Goal: Entertainment & Leisure: Consume media (video, audio)

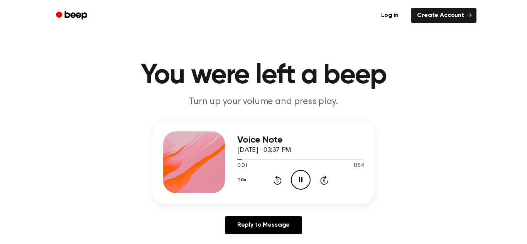
click at [300, 178] on icon "Pause Audio" at bounding box center [301, 180] width 20 height 20
click at [296, 177] on icon "Play Audio" at bounding box center [301, 180] width 20 height 20
click at [301, 181] on icon "Pause Audio" at bounding box center [301, 180] width 20 height 20
click at [300, 180] on icon at bounding box center [301, 179] width 4 height 5
click at [280, 181] on icon at bounding box center [277, 179] width 8 height 9
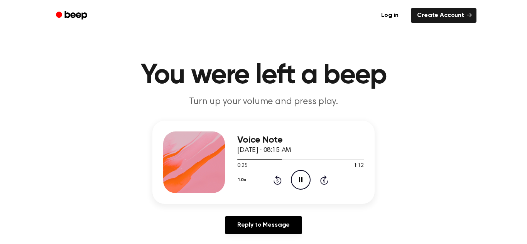
click at [280, 181] on icon at bounding box center [277, 179] width 8 height 9
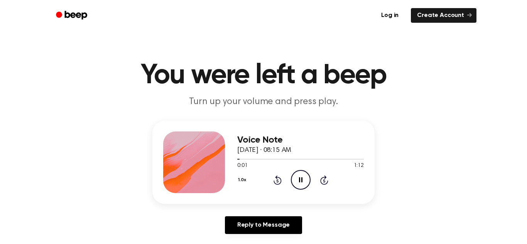
click at [279, 181] on icon "Rewind 5 seconds" at bounding box center [277, 180] width 8 height 10
click at [293, 175] on circle at bounding box center [300, 179] width 19 height 19
click at [301, 180] on icon at bounding box center [301, 179] width 4 height 5
click at [301, 179] on icon at bounding box center [300, 179] width 3 height 5
click at [301, 175] on icon "Play Audio" at bounding box center [301, 180] width 20 height 20
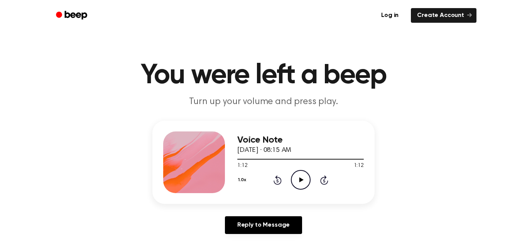
click at [276, 177] on icon at bounding box center [277, 179] width 8 height 9
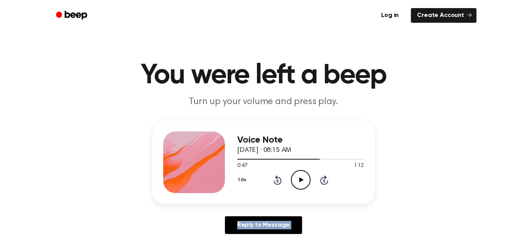
click at [277, 177] on icon at bounding box center [277, 179] width 8 height 9
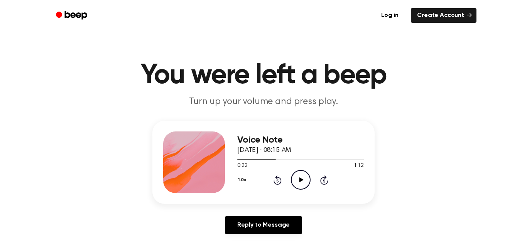
click at [278, 177] on icon at bounding box center [277, 179] width 8 height 9
click at [278, 180] on icon "Rewind 5 seconds" at bounding box center [277, 180] width 8 height 10
click at [298, 175] on icon "Play Audio" at bounding box center [301, 180] width 20 height 20
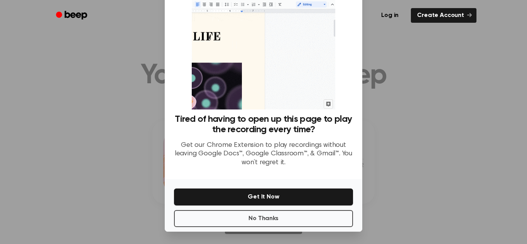
scroll to position [32, 0]
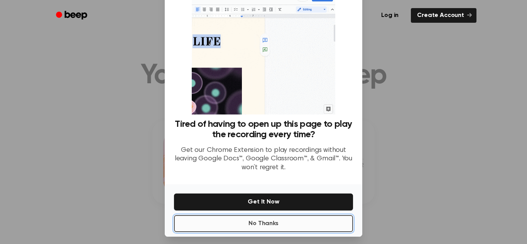
click at [278, 223] on button "No Thanks" at bounding box center [263, 223] width 179 height 17
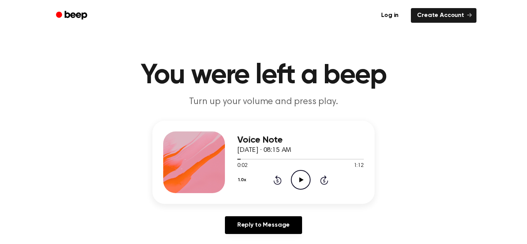
click at [296, 175] on icon "Play Audio" at bounding box center [301, 180] width 20 height 20
click at [291, 174] on icon "Pause Audio" at bounding box center [301, 180] width 20 height 20
click at [291, 174] on icon "Play Audio" at bounding box center [301, 180] width 20 height 20
drag, startPoint x: 355, startPoint y: 167, endPoint x: 365, endPoint y: 169, distance: 10.2
click at [365, 169] on div "Voice Note [DATE] · 08:15 AM 1:06 1:12 Your browser does not support the [objec…" at bounding box center [263, 162] width 222 height 83
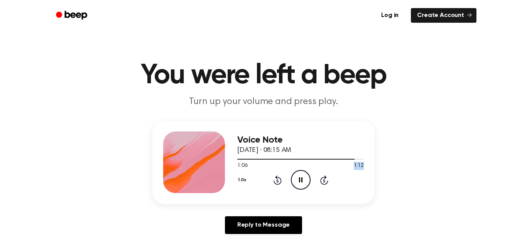
click at [365, 169] on div "Voice Note [DATE] · 08:15 AM 1:06 1:12 Your browser does not support the [objec…" at bounding box center [263, 162] width 222 height 83
